Goal: Task Accomplishment & Management: Use online tool/utility

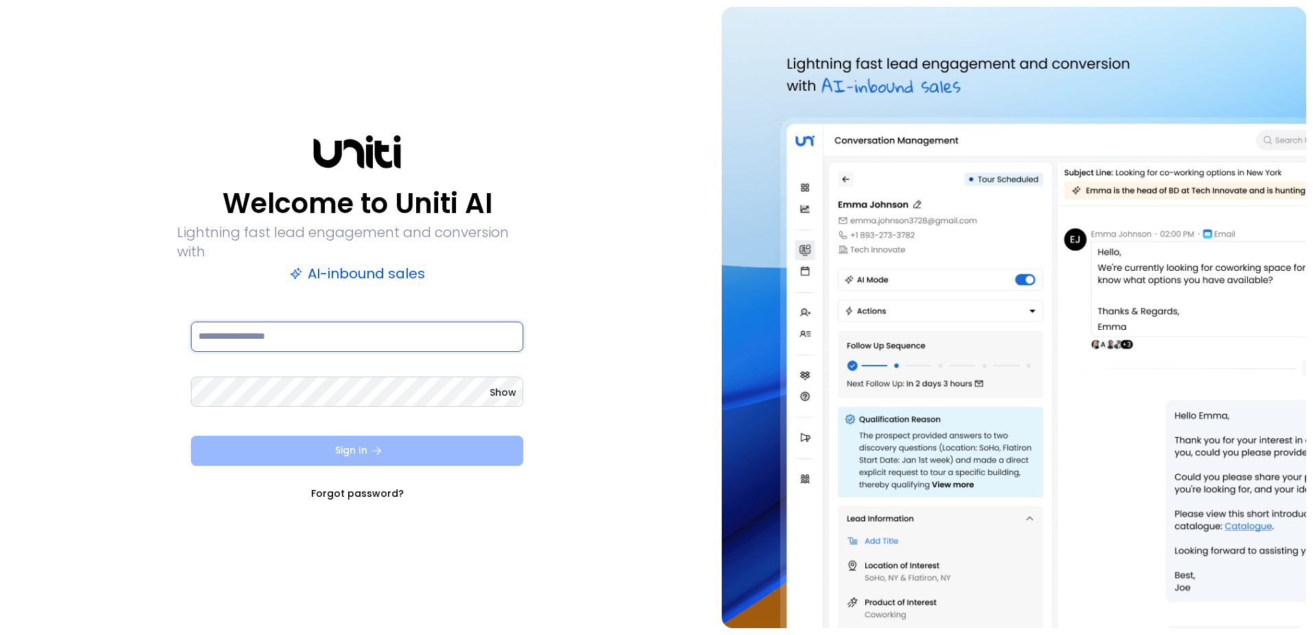
type input "**********"
click at [376, 444] on icon "submit" at bounding box center [376, 450] width 12 height 12
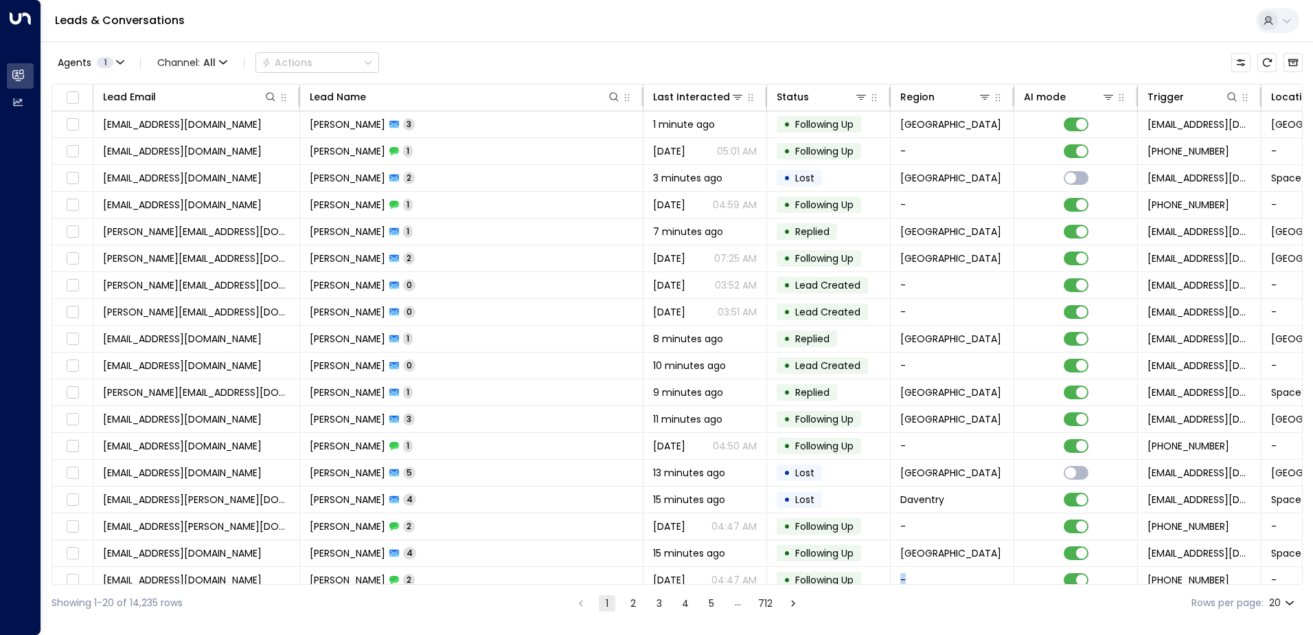
scroll to position [67, 0]
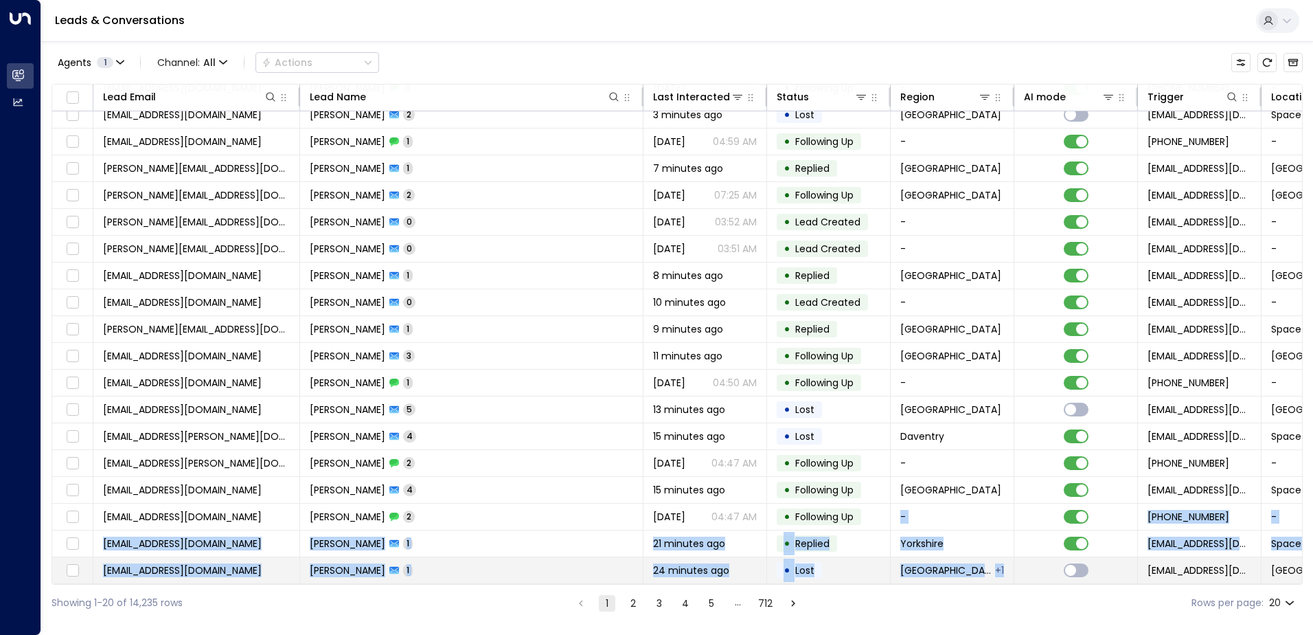
drag, startPoint x: 884, startPoint y: 578, endPoint x: 1102, endPoint y: 578, distance: 217.7
click at [1102, 578] on tbody "[EMAIL_ADDRESS][DOMAIN_NAME] [PERSON_NAME] 3 1 minute ago • Following Up London…" at bounding box center [904, 316] width 1704 height 536
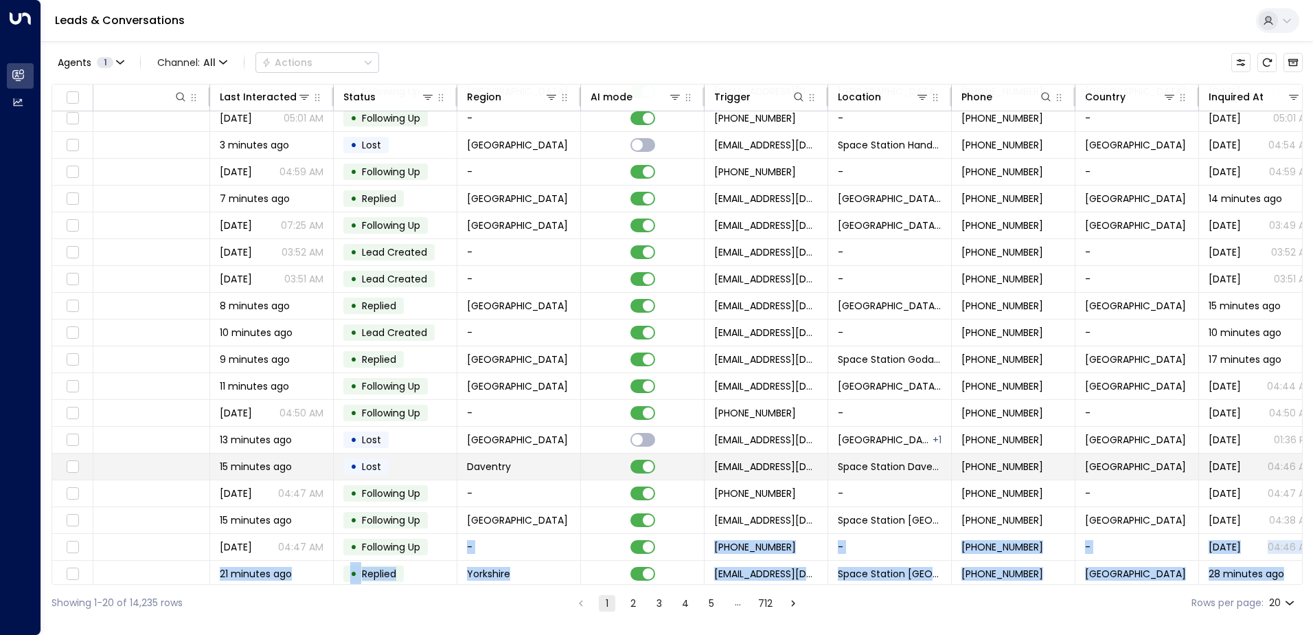
scroll to position [0, 433]
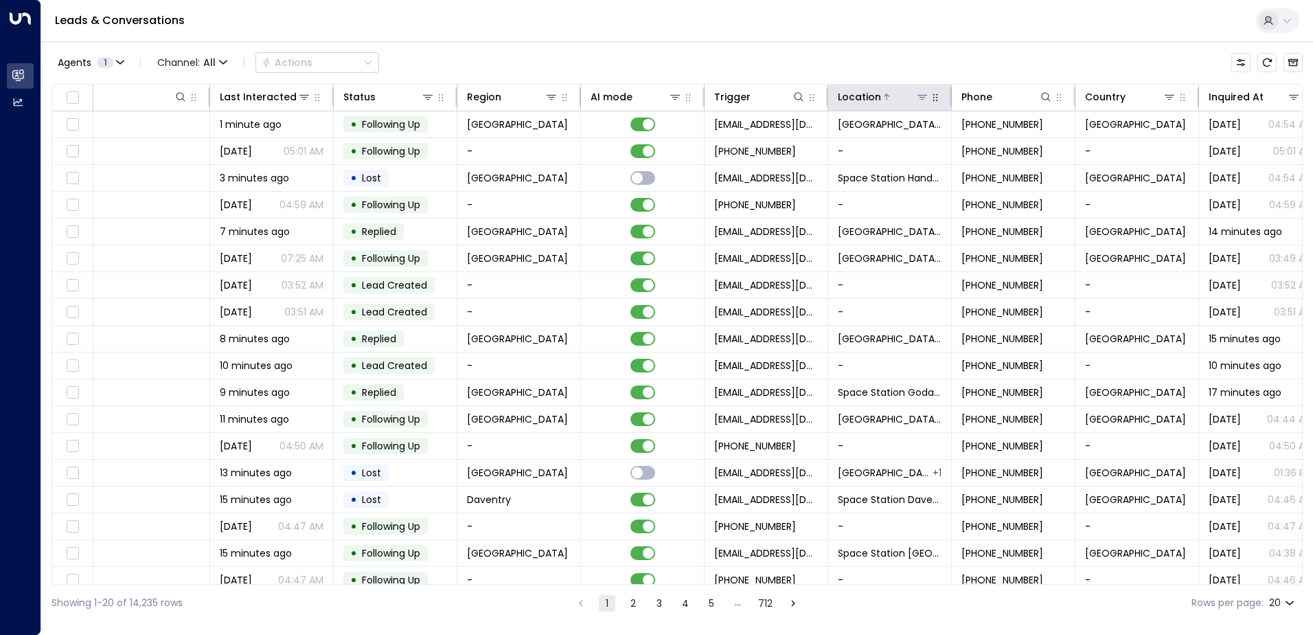
click at [909, 93] on div at bounding box center [905, 97] width 48 height 14
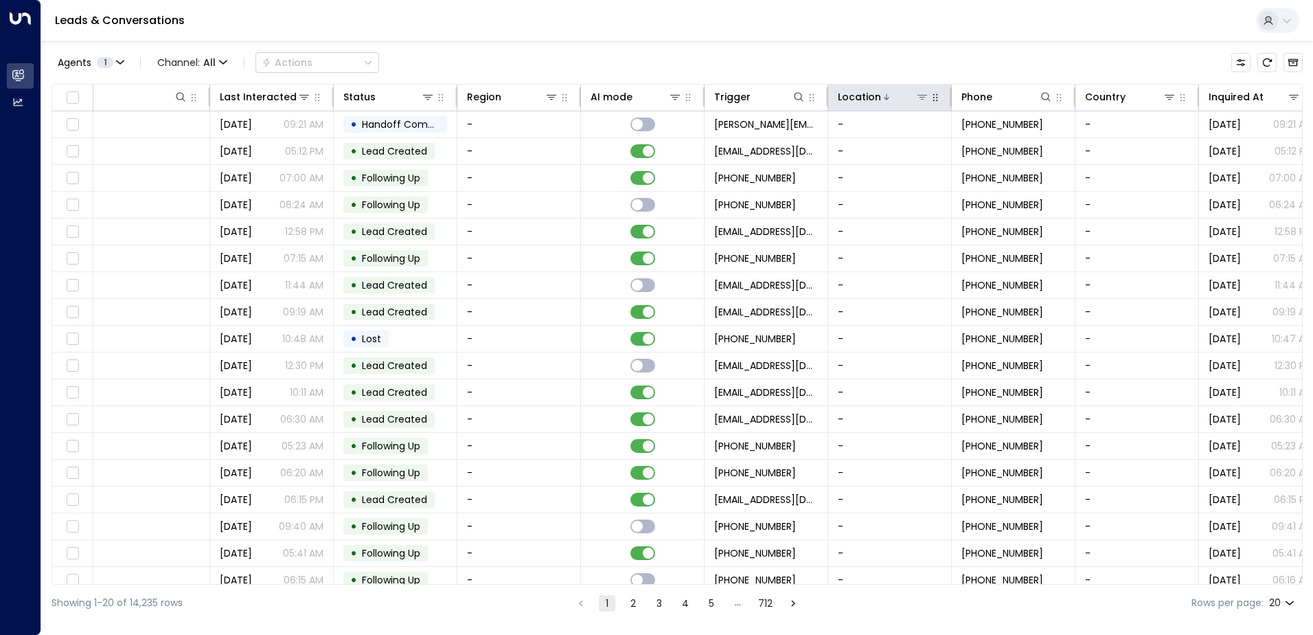
click at [920, 95] on icon at bounding box center [923, 97] width 10 height 5
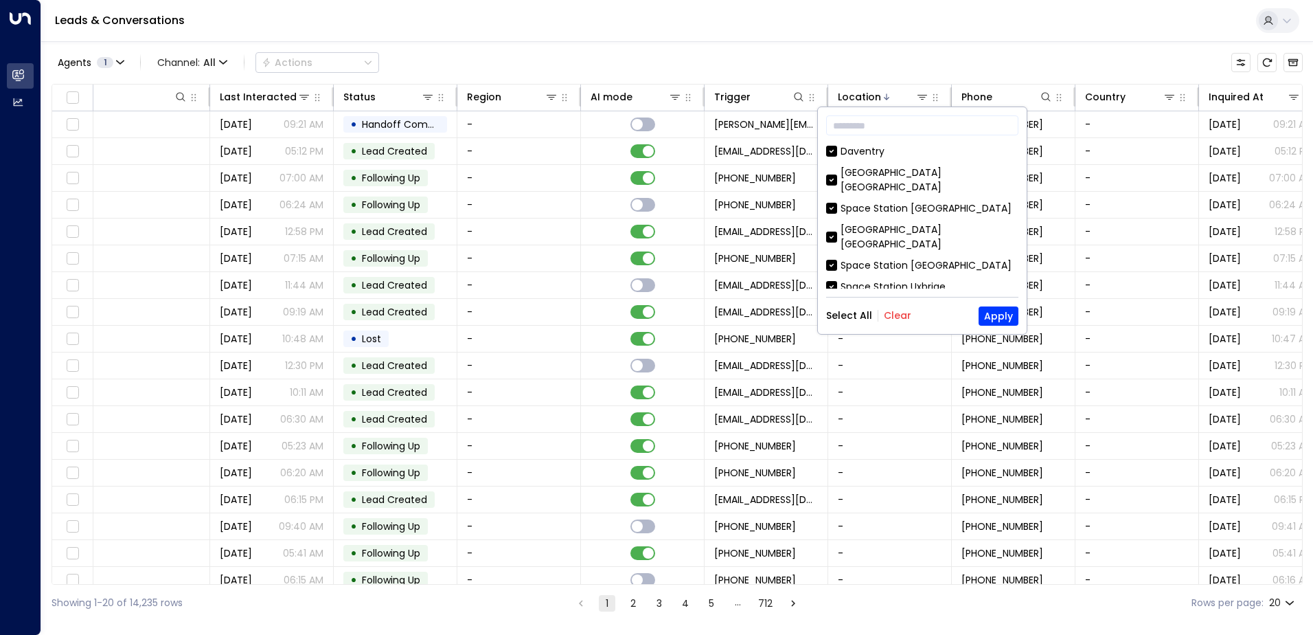
click at [901, 319] on button "Clear" at bounding box center [897, 315] width 27 height 11
drag, startPoint x: 1015, startPoint y: 177, endPoint x: 1014, endPoint y: 192, distance: 15.2
click at [1014, 192] on div "​ [GEOGRAPHIC_DATA] [GEOGRAPHIC_DATA] [GEOGRAPHIC_DATA] [GEOGRAPHIC_DATA] [GEOG…" at bounding box center [922, 220] width 209 height 227
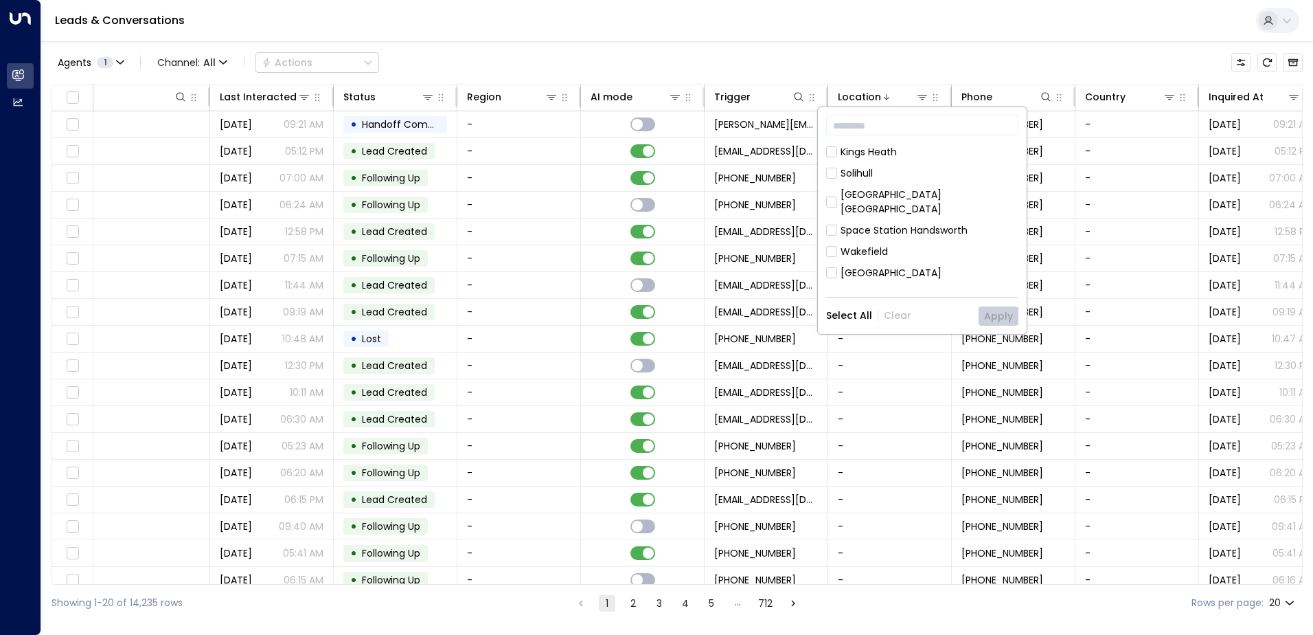
scroll to position [199, 0]
click at [855, 266] on div "Stirchley" at bounding box center [861, 273] width 41 height 14
click at [997, 320] on button "Apply" at bounding box center [999, 315] width 40 height 19
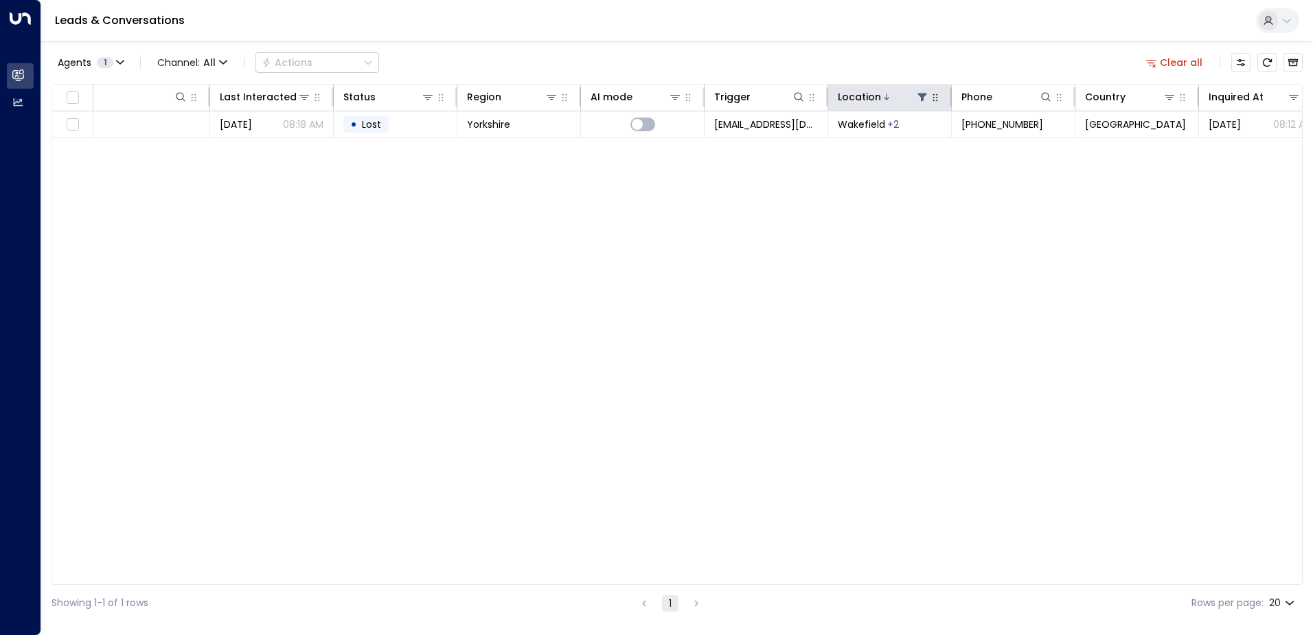
drag, startPoint x: 897, startPoint y: 102, endPoint x: 896, endPoint y: 95, distance: 7.7
click at [896, 95] on div "Location" at bounding box center [883, 97] width 91 height 16
click at [931, 97] on icon "button" at bounding box center [935, 97] width 11 height 11
click at [934, 100] on icon "button" at bounding box center [935, 98] width 5 height 8
click at [889, 96] on div at bounding box center [905, 97] width 48 height 14
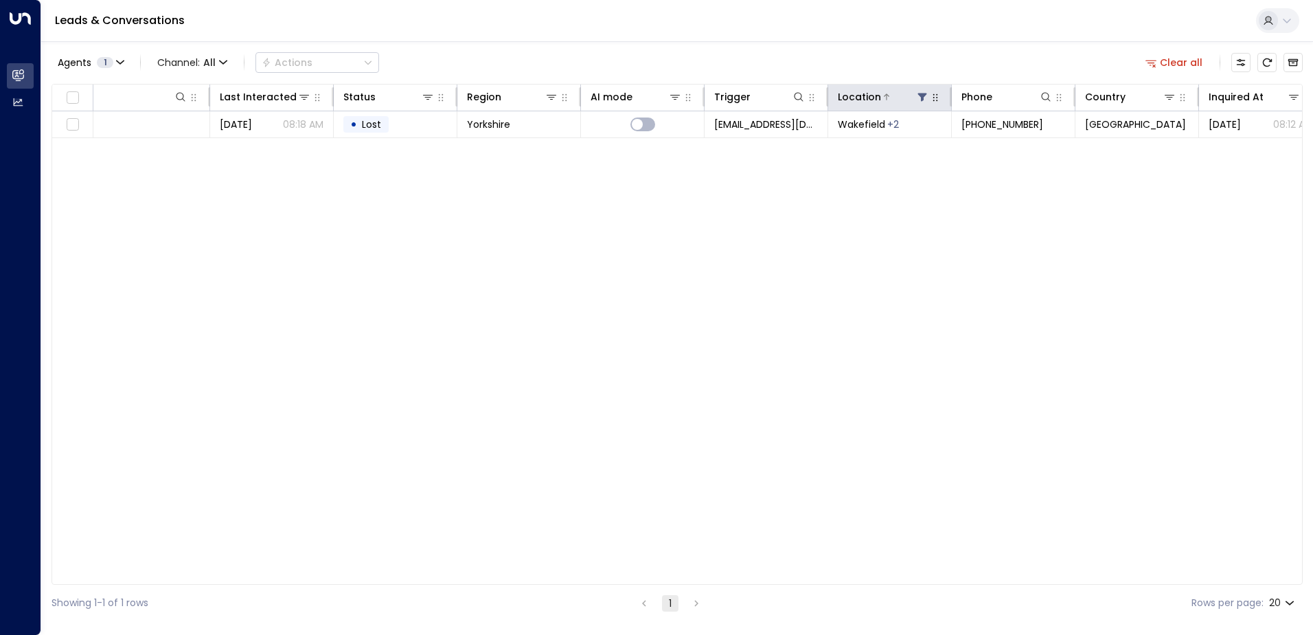
click at [920, 99] on icon at bounding box center [922, 96] width 11 height 11
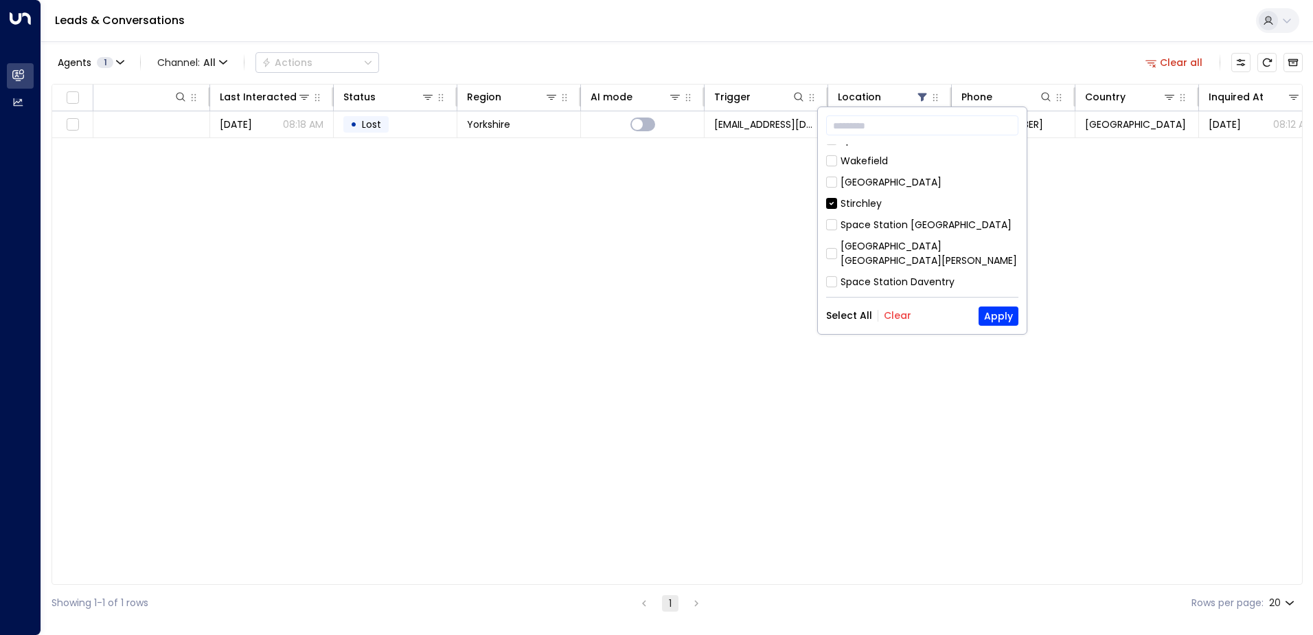
scroll to position [255, 0]
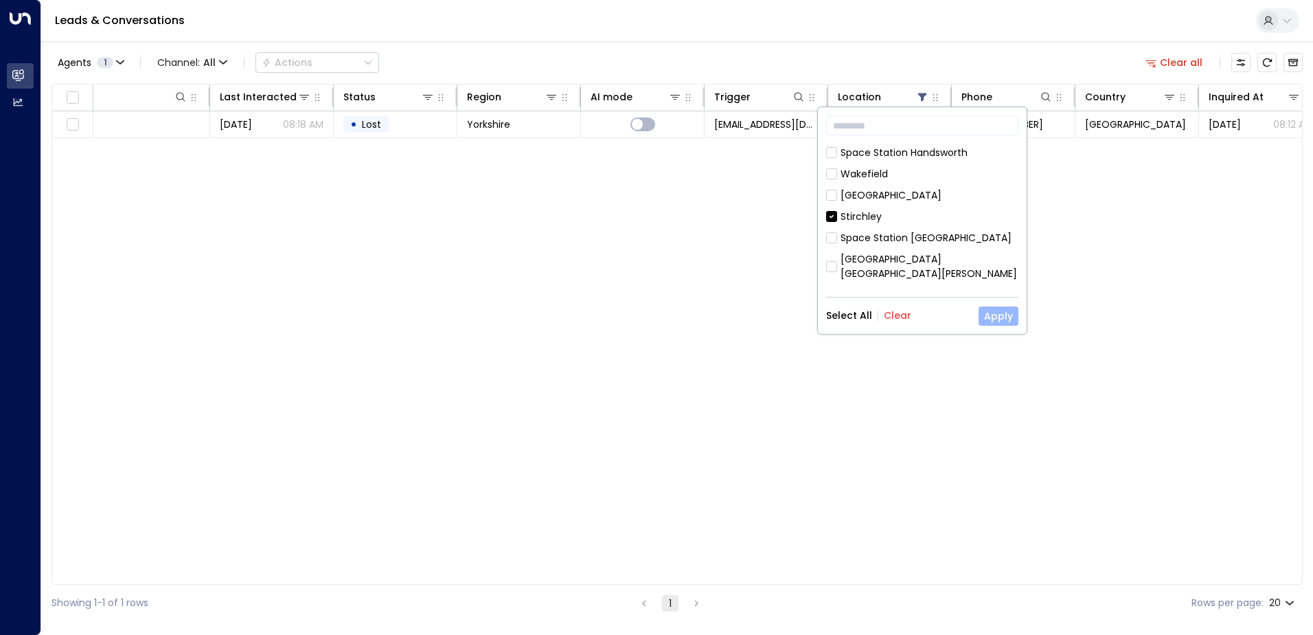
click at [997, 319] on button "Apply" at bounding box center [999, 315] width 40 height 19
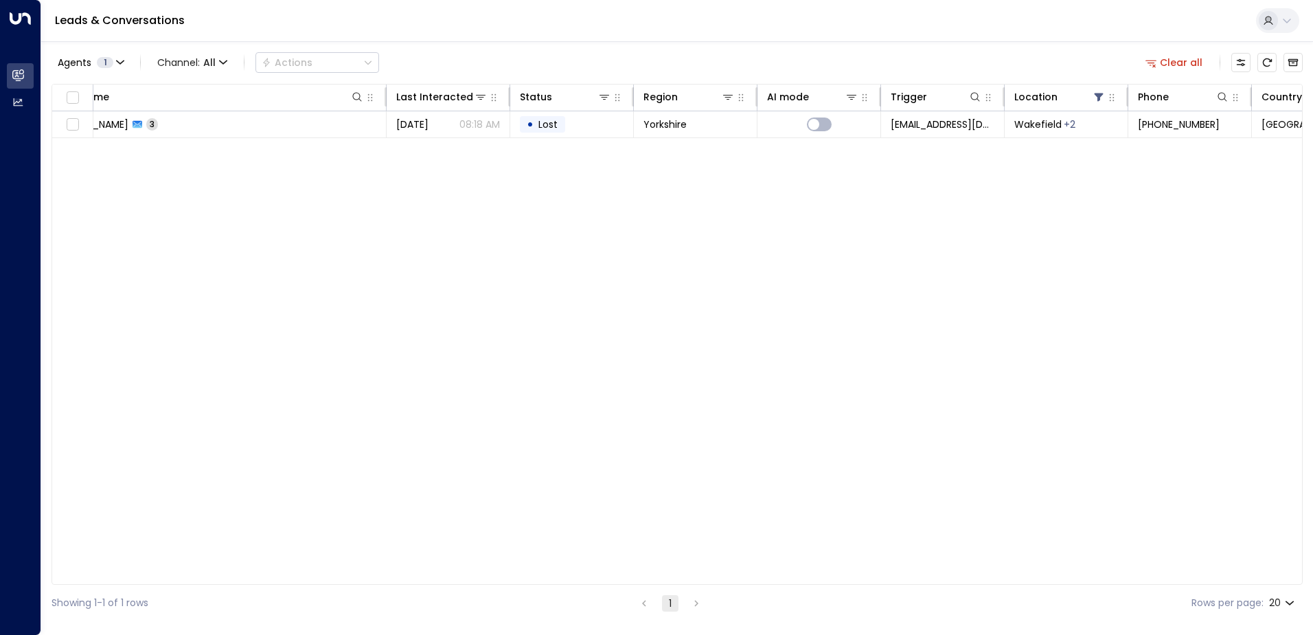
scroll to position [0, 0]
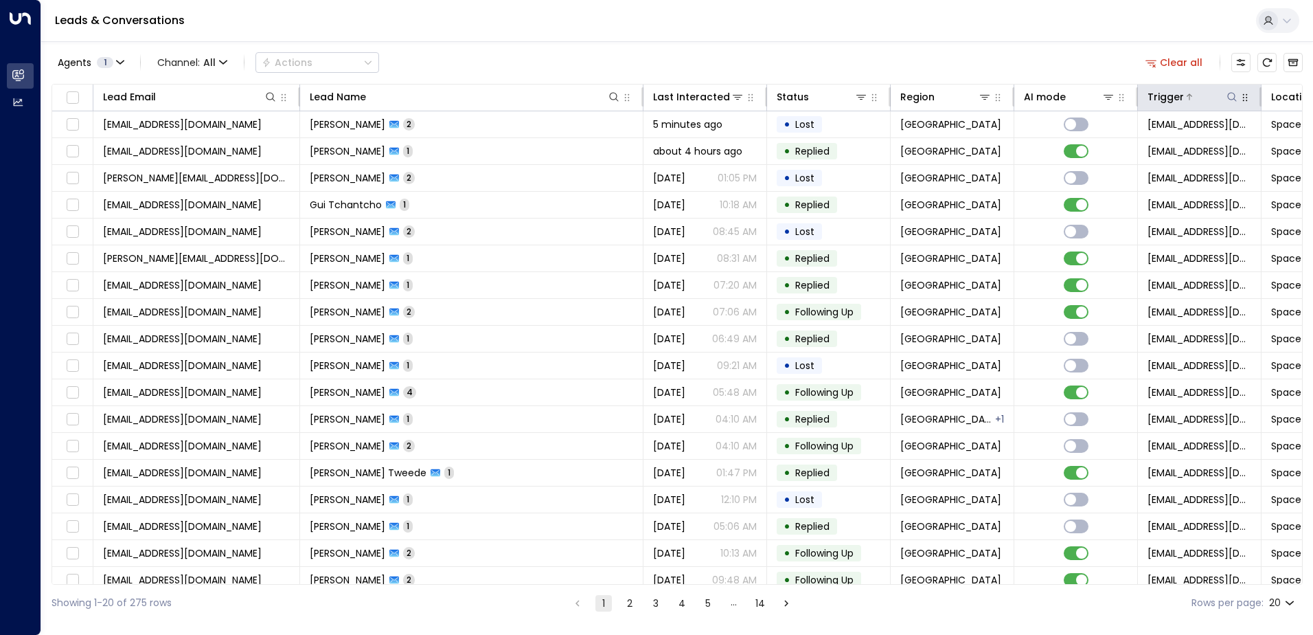
click at [1201, 95] on div at bounding box center [1211, 97] width 55 height 14
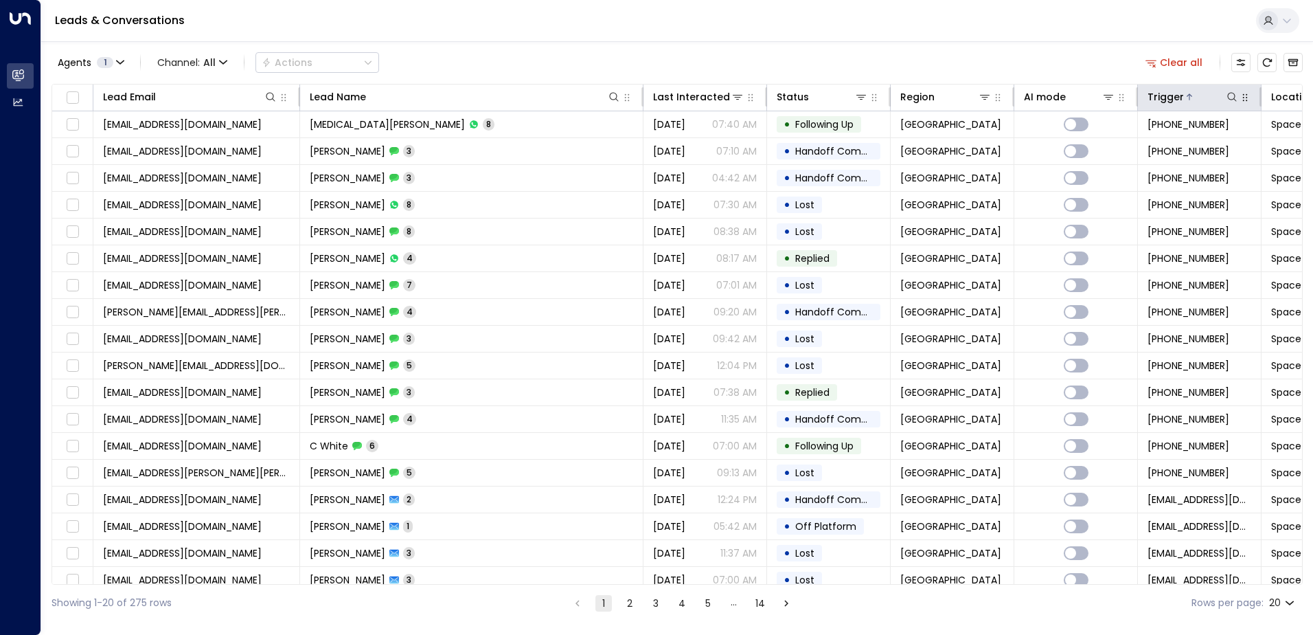
click at [1247, 102] on icon "button" at bounding box center [1245, 97] width 11 height 11
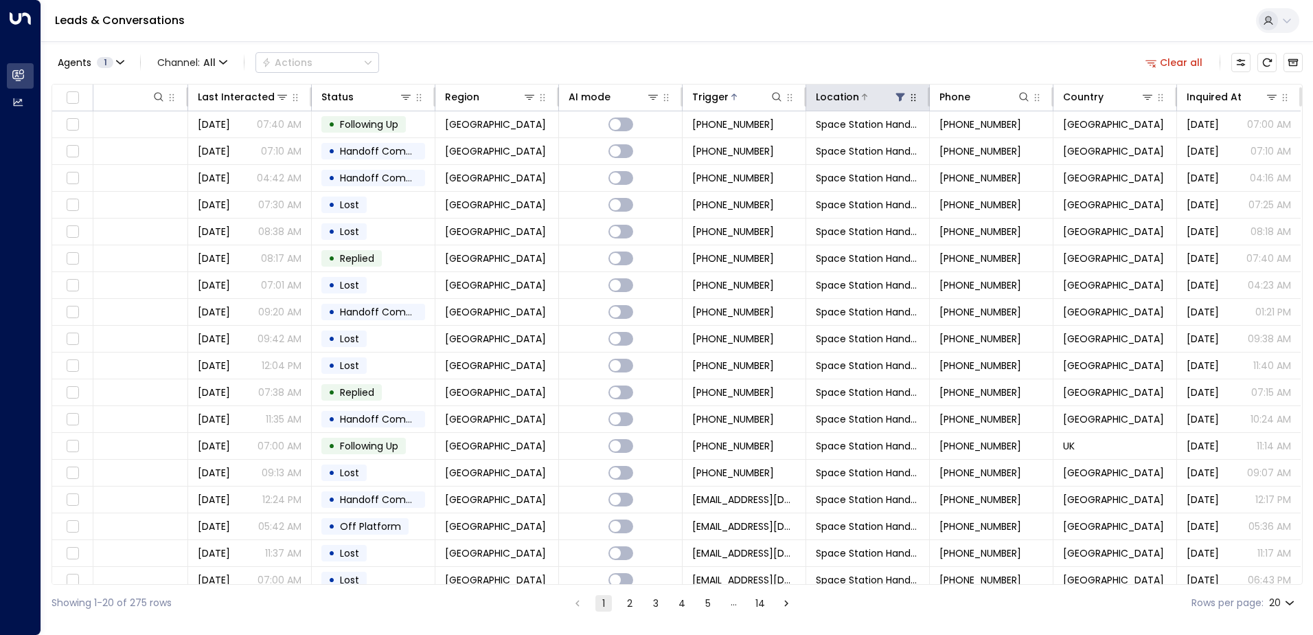
click at [859, 103] on div at bounding box center [883, 97] width 48 height 14
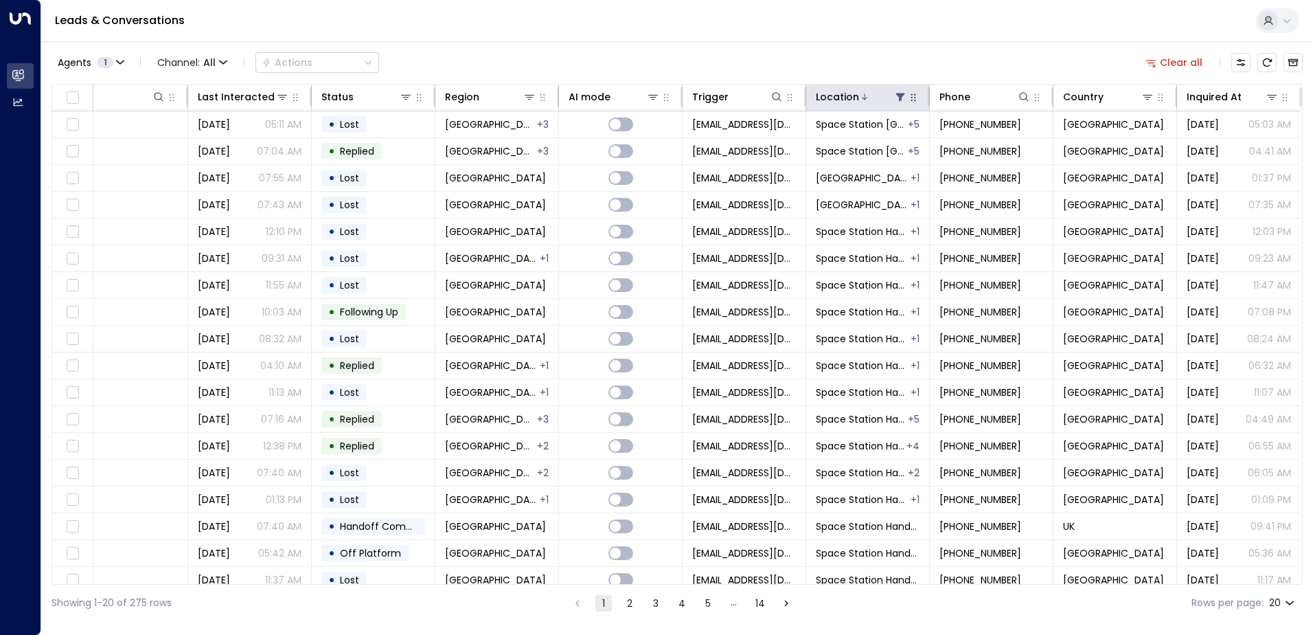
click at [897, 100] on icon at bounding box center [900, 97] width 9 height 8
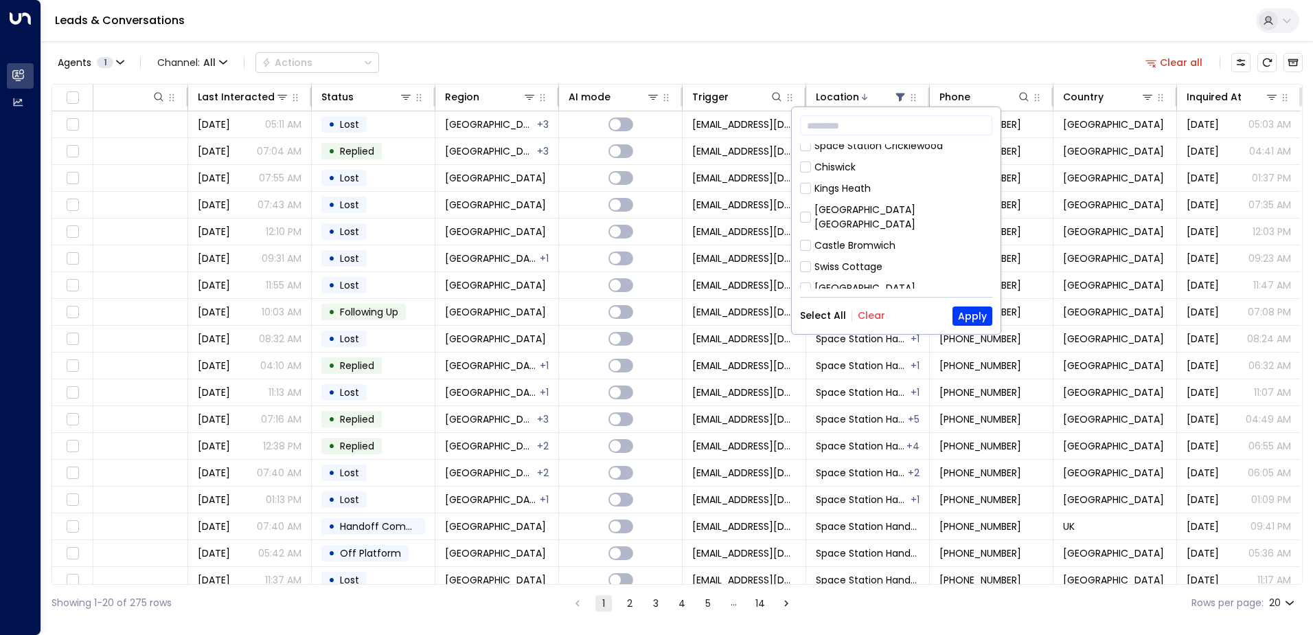
scroll to position [540, 0]
click at [916, 294] on div "[GEOGRAPHIC_DATA]" at bounding box center [865, 301] width 101 height 14
click at [816, 306] on div "Space Station Handsworth" at bounding box center [878, 313] width 127 height 14
click at [969, 312] on button "Apply" at bounding box center [973, 315] width 40 height 19
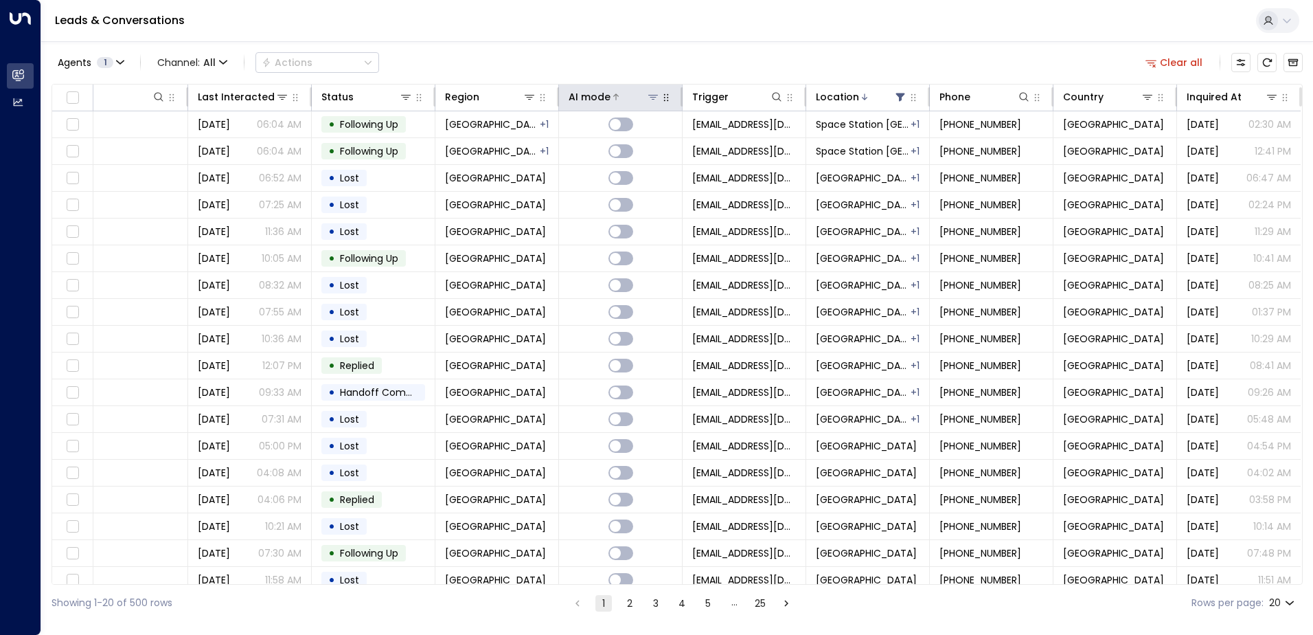
click at [619, 98] on div at bounding box center [635, 97] width 49 height 14
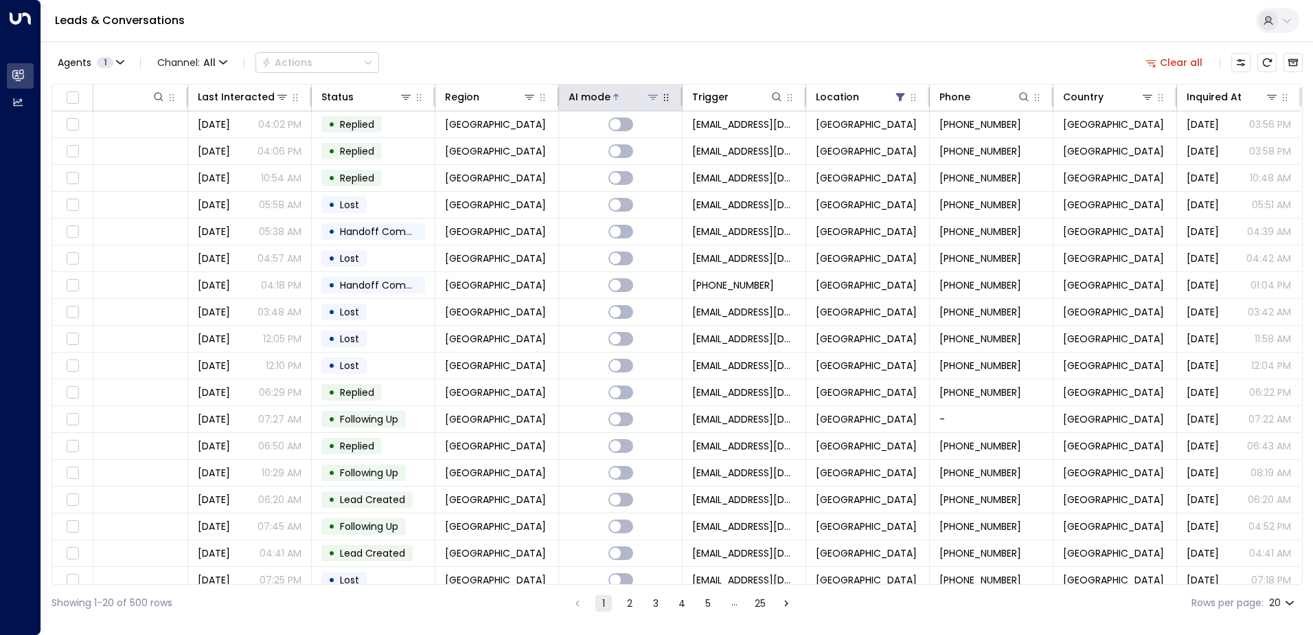
click at [612, 100] on icon at bounding box center [616, 97] width 8 height 8
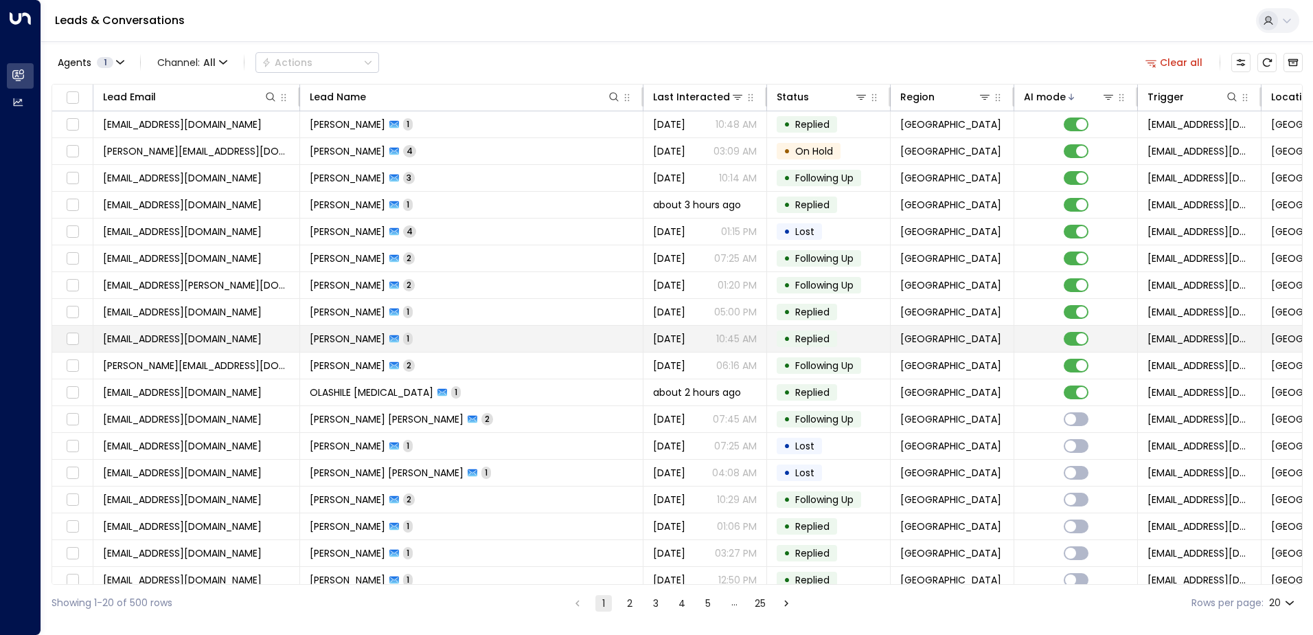
click at [174, 339] on span "sanddey@aol.com" at bounding box center [182, 339] width 159 height 14
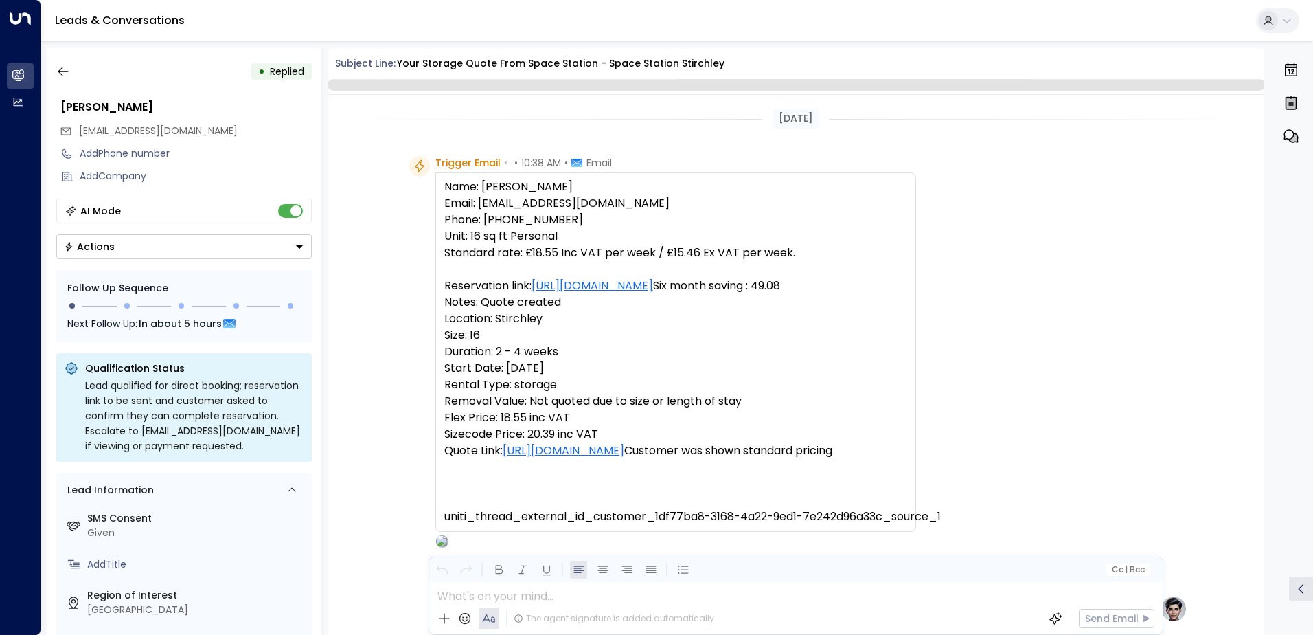
scroll to position [669, 0]
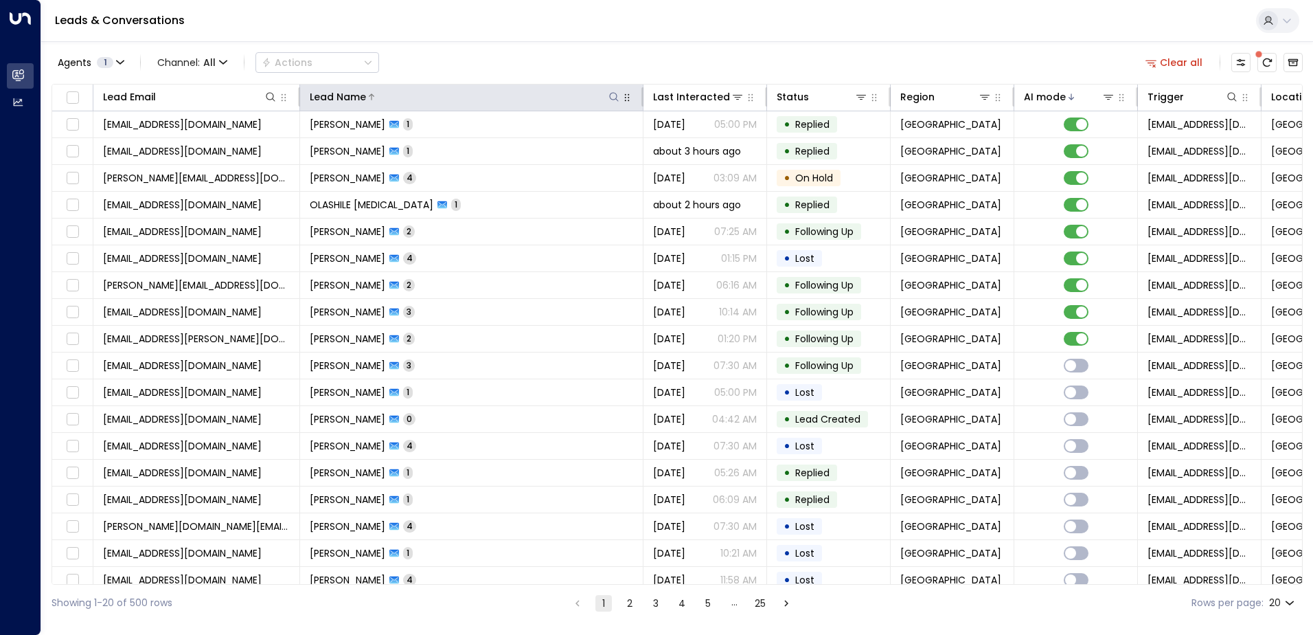
drag, startPoint x: 602, startPoint y: 91, endPoint x: 564, endPoint y: 104, distance: 39.7
click at [603, 93] on div at bounding box center [493, 97] width 255 height 14
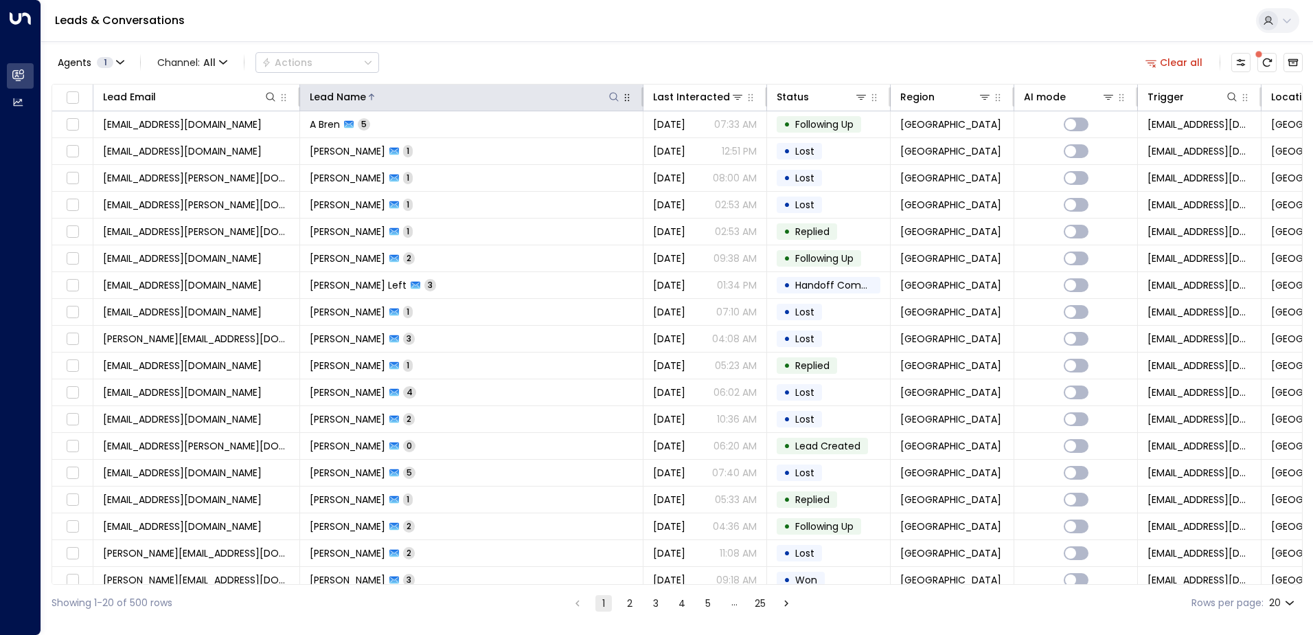
click at [607, 102] on button at bounding box center [614, 97] width 14 height 14
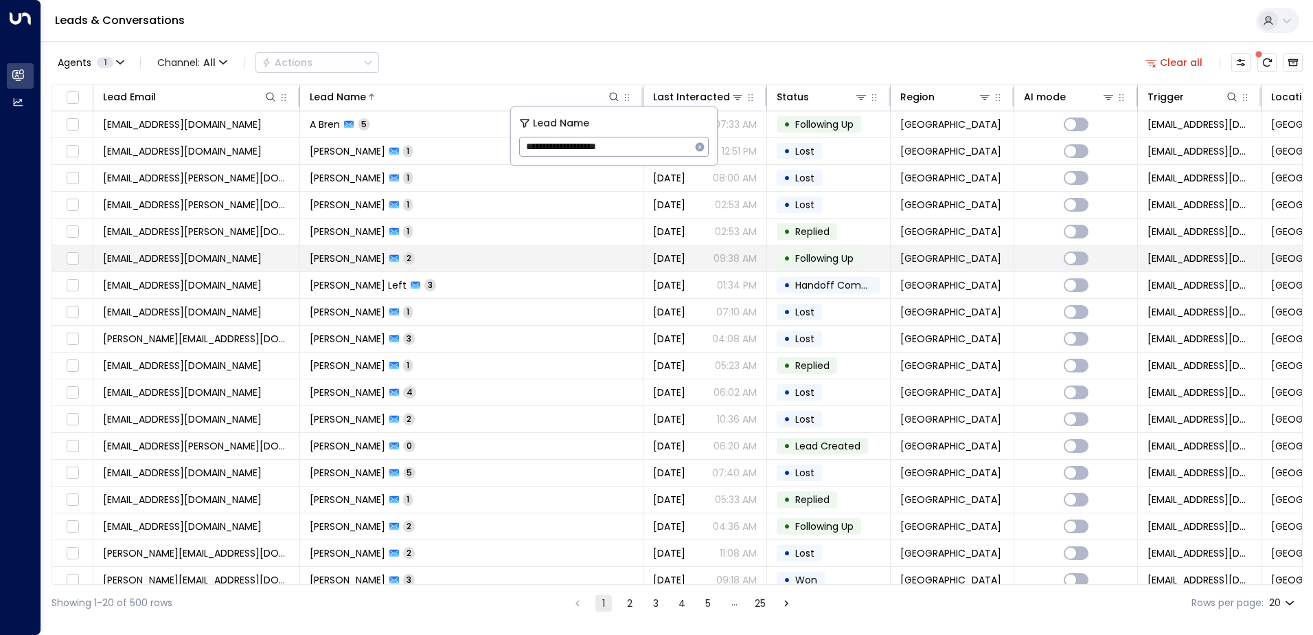
type input "**********"
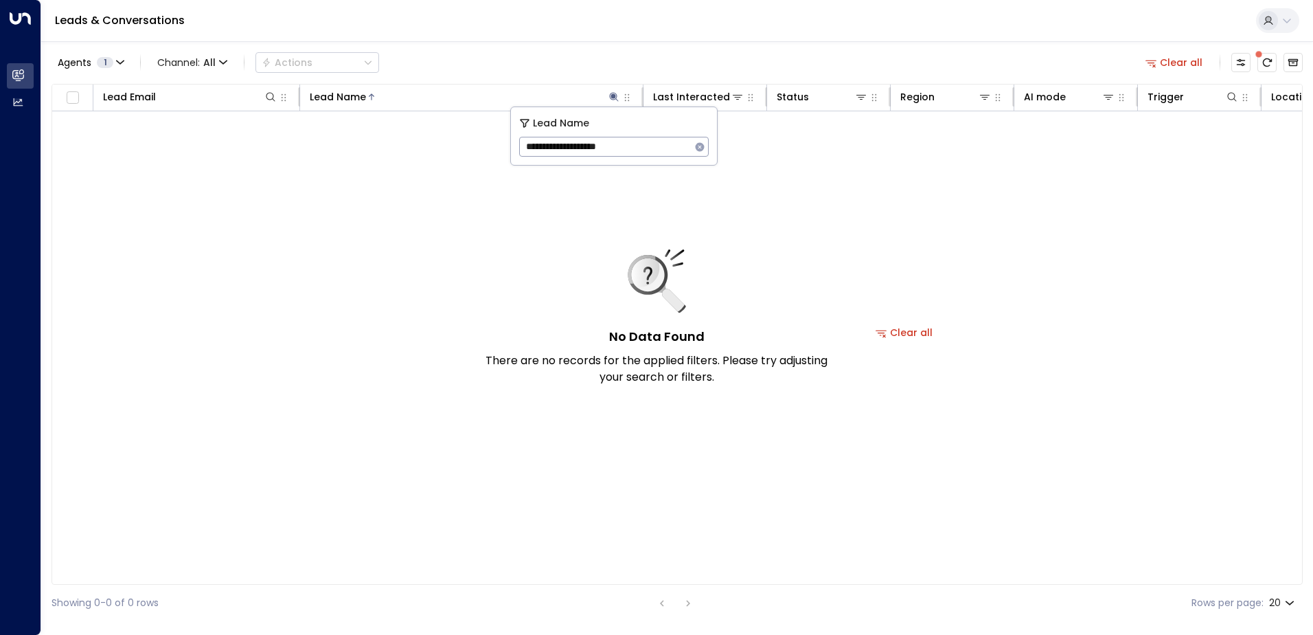
click at [699, 152] on icon "button" at bounding box center [699, 146] width 11 height 11
click at [502, 322] on div "No Data Found There are no records for the applied filters. Please try adjustin…" at bounding box center [656, 317] width 343 height 136
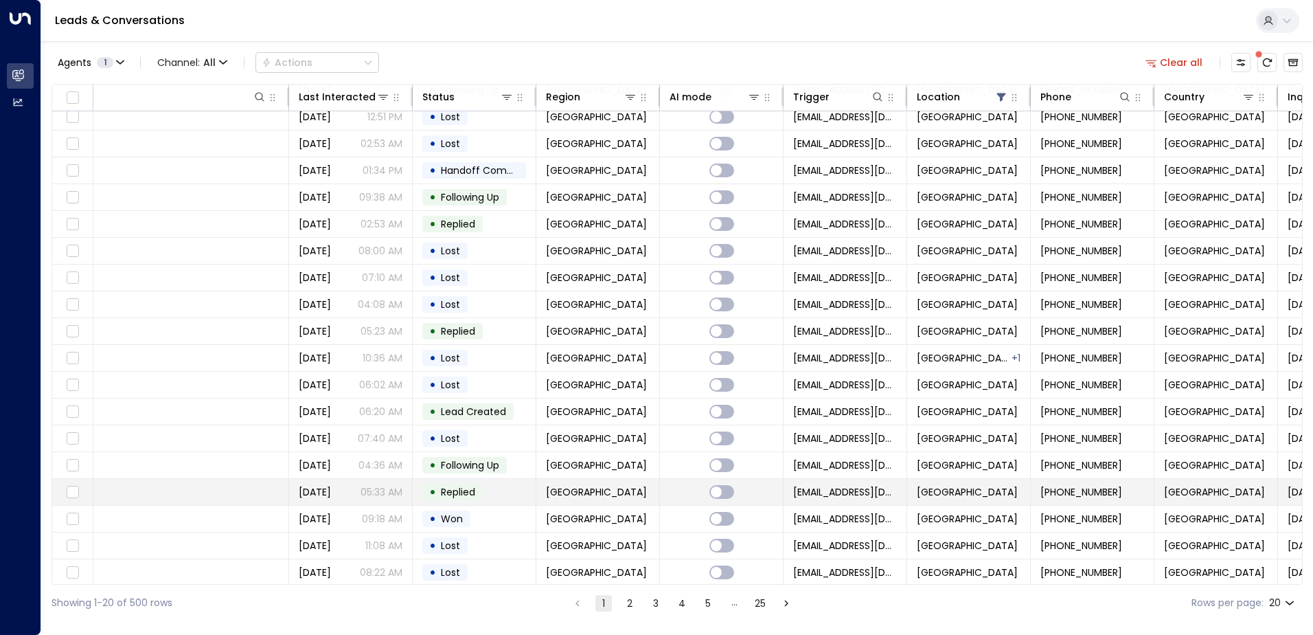
scroll to position [67, 354]
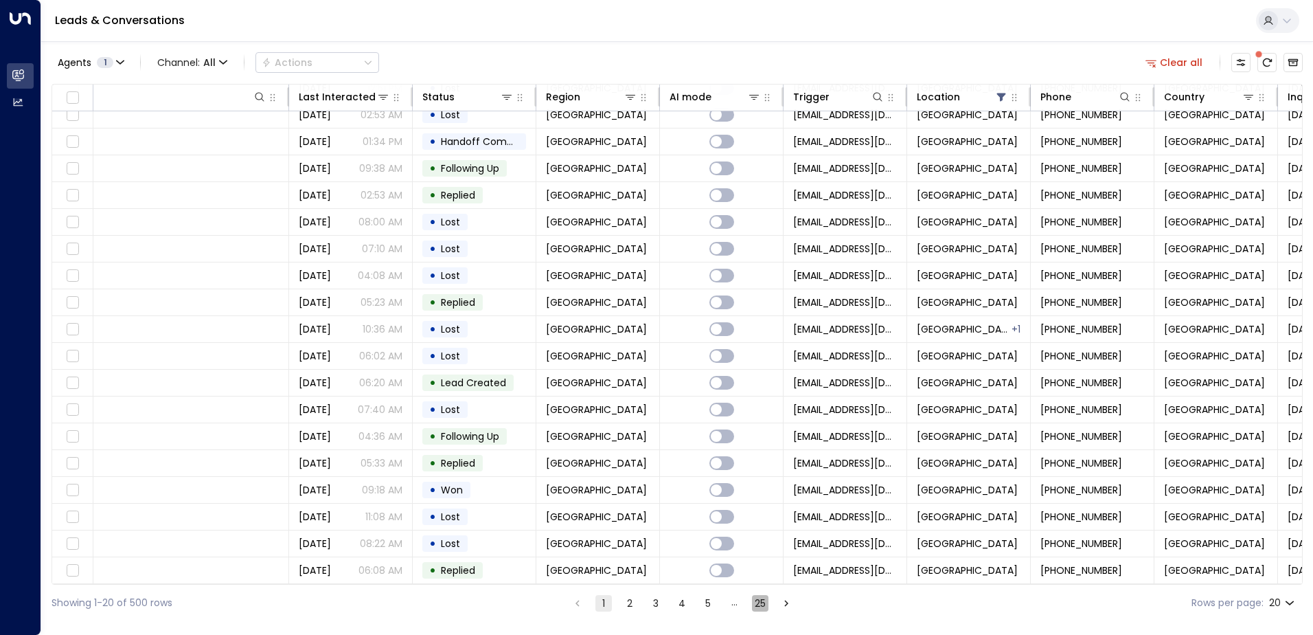
click at [752, 606] on button "25" at bounding box center [760, 603] width 16 height 16
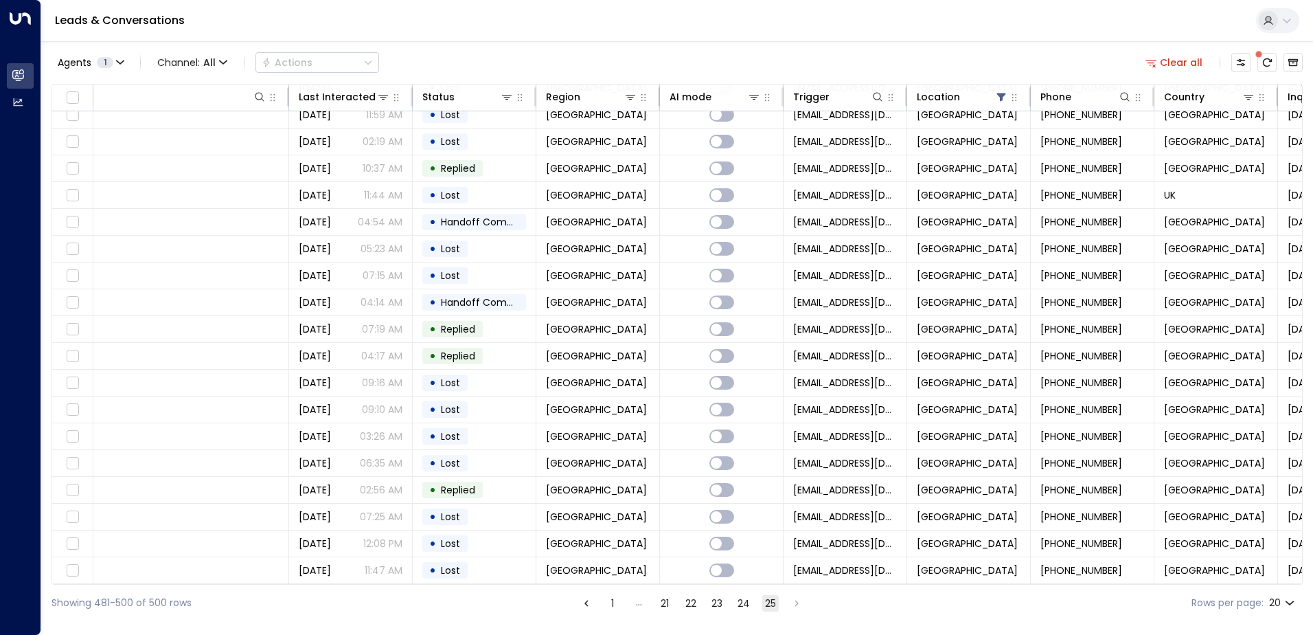
scroll to position [67, 460]
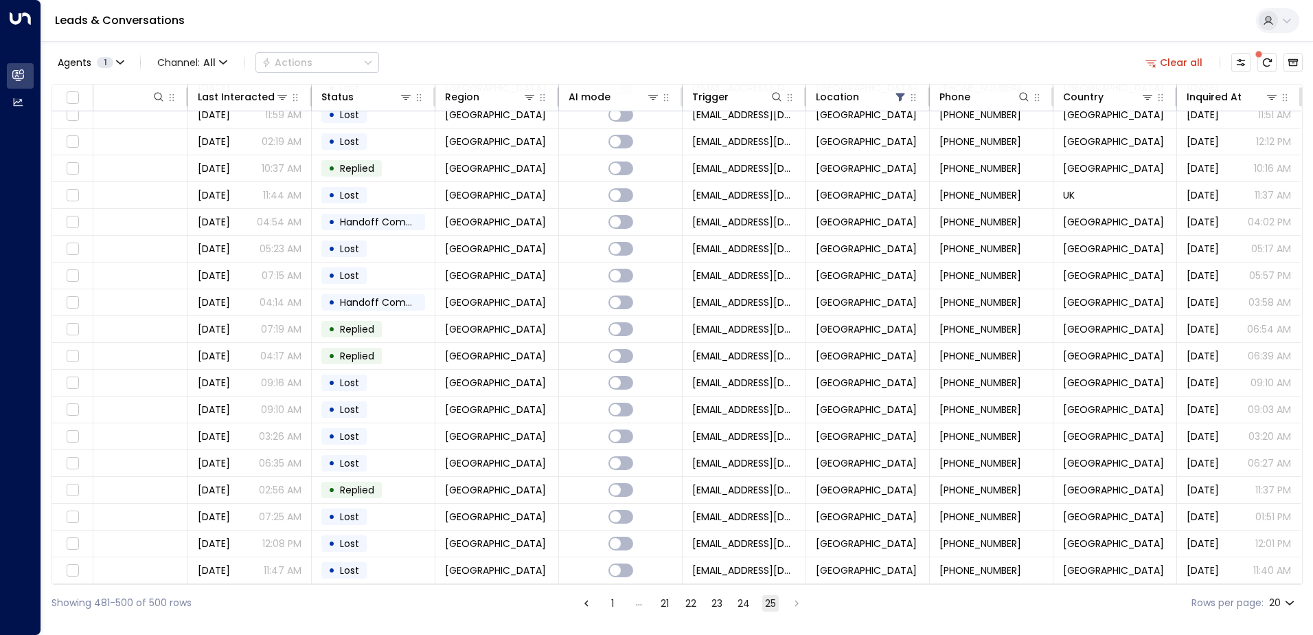
click at [617, 604] on button "1" at bounding box center [612, 603] width 16 height 16
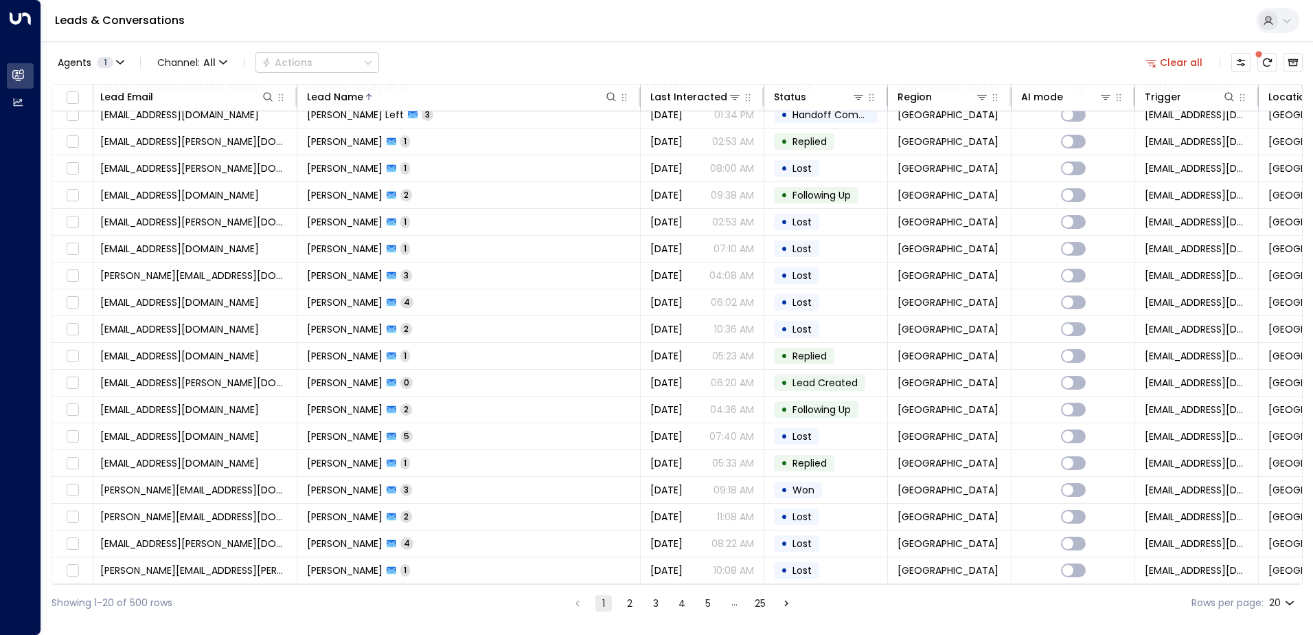
scroll to position [67, 0]
click at [611, 100] on icon at bounding box center [614, 96] width 11 height 11
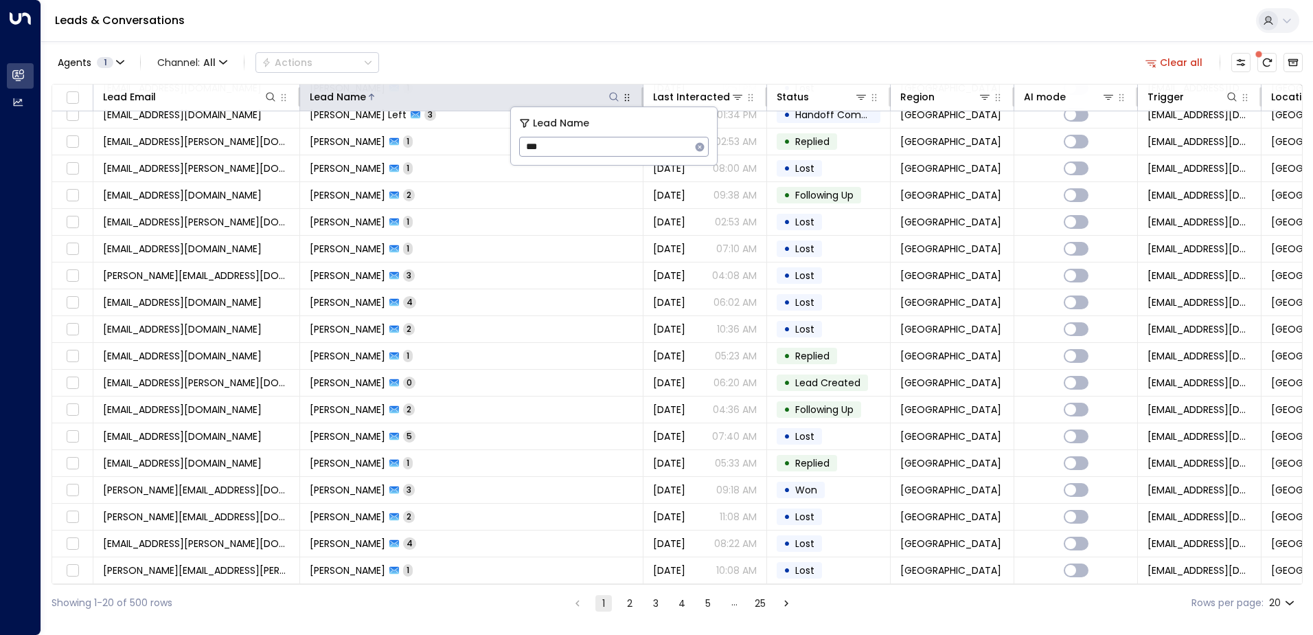
type input "***"
